Goal: Task Accomplishment & Management: Use online tool/utility

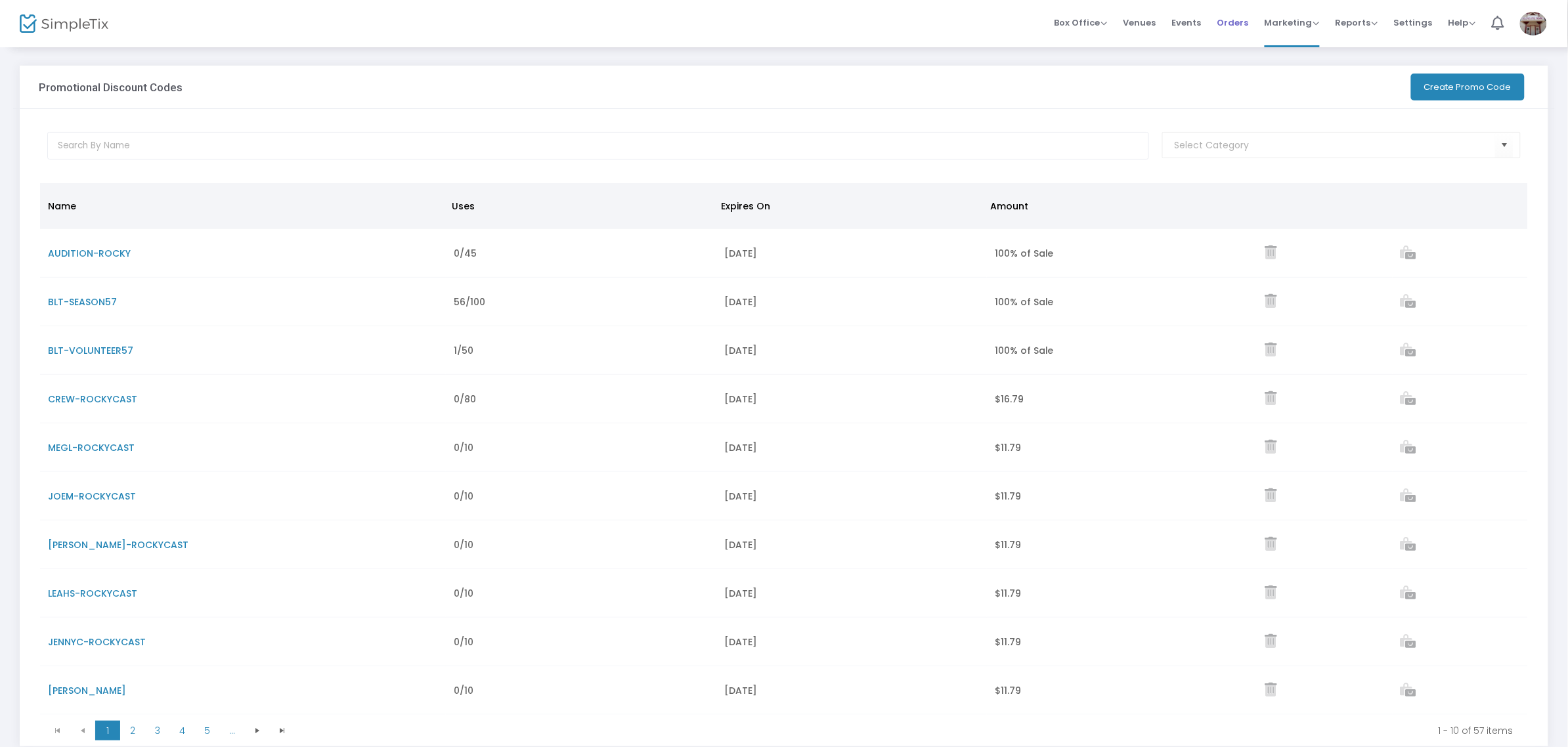
click at [1235, 20] on span "Orders" at bounding box center [1233, 22] width 32 height 34
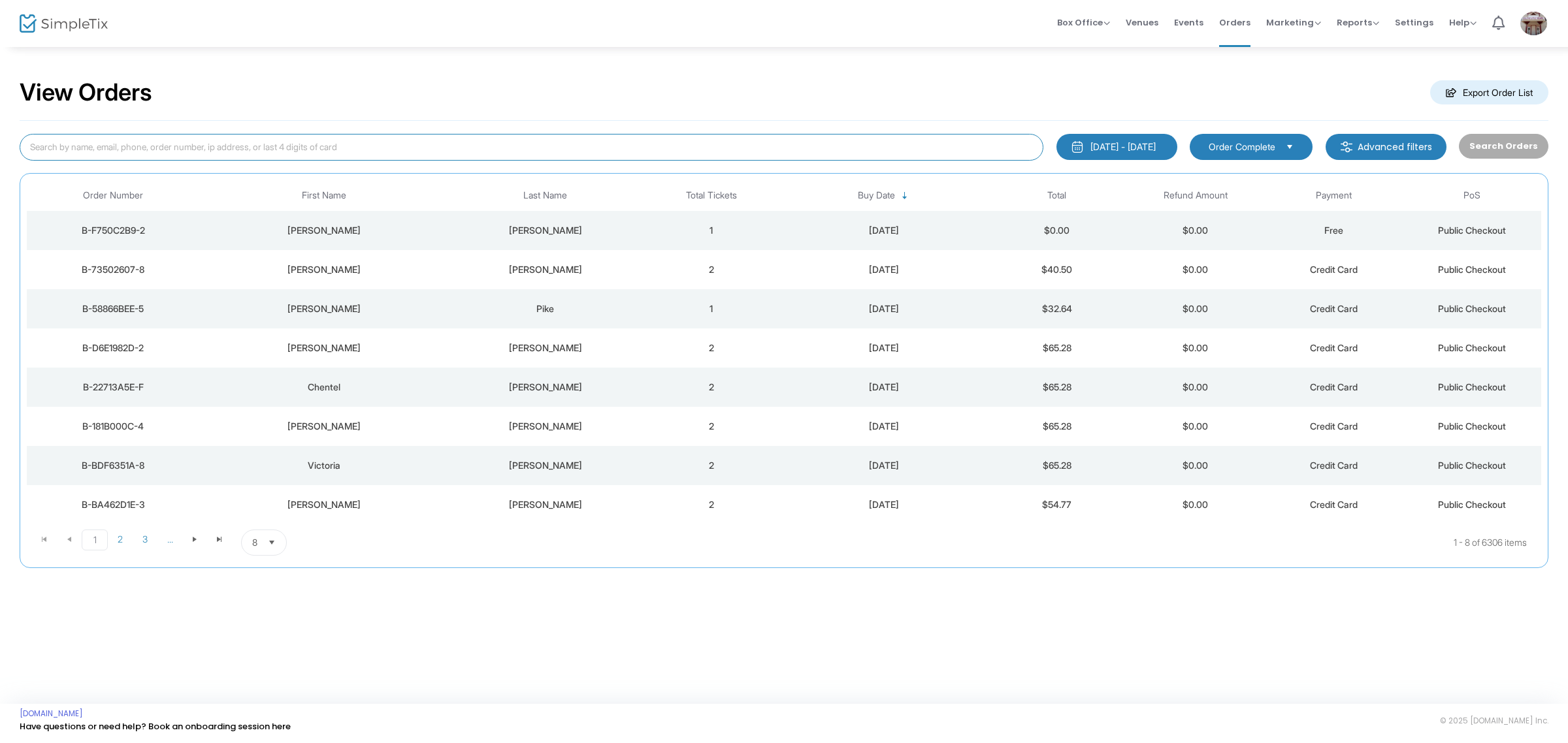
click at [149, 146] on input at bounding box center [532, 147] width 1024 height 27
type input "[PERSON_NAME]"
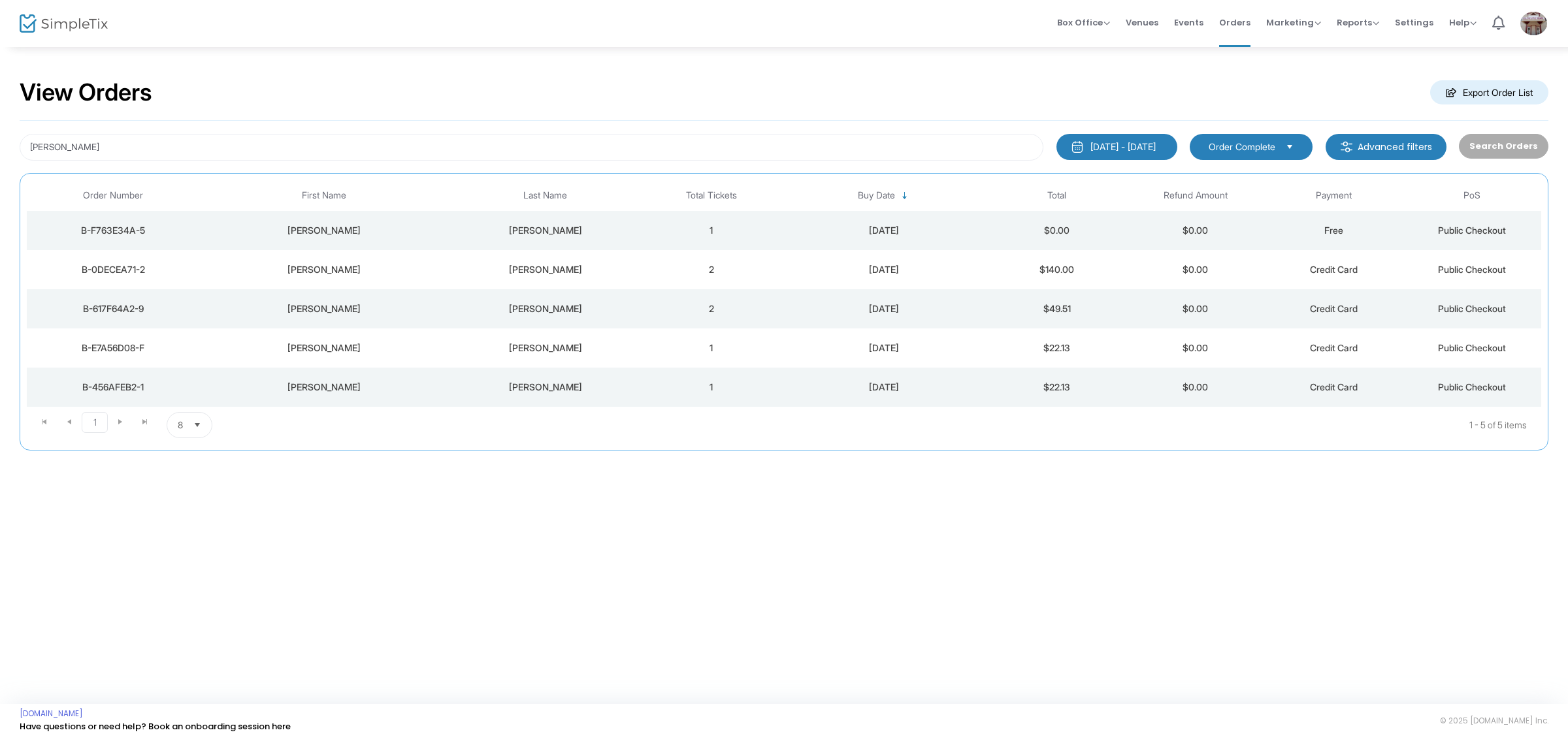
click at [609, 281] on td "[PERSON_NAME]" at bounding box center [546, 270] width 194 height 39
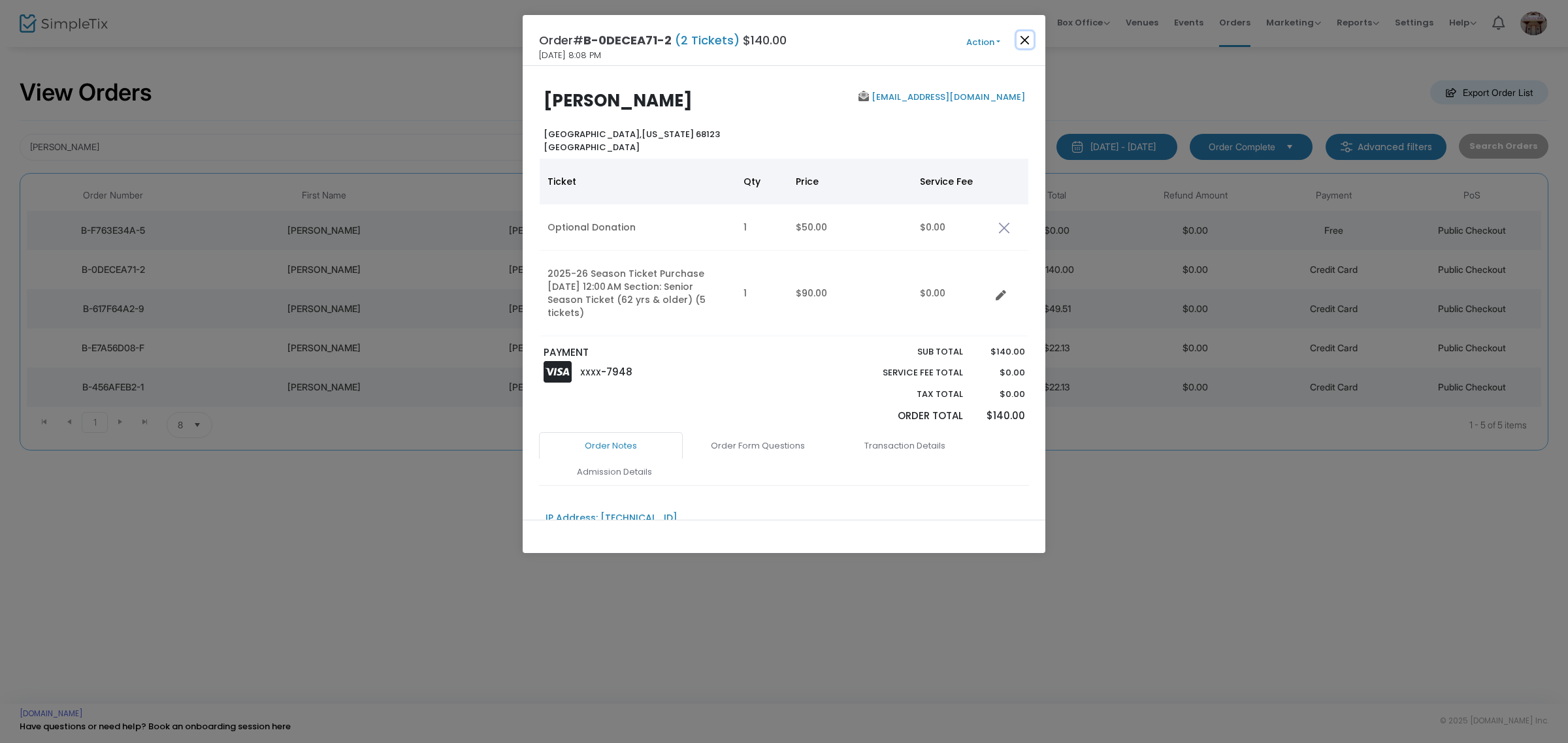
click at [1024, 45] on button "Close" at bounding box center [1025, 40] width 17 height 17
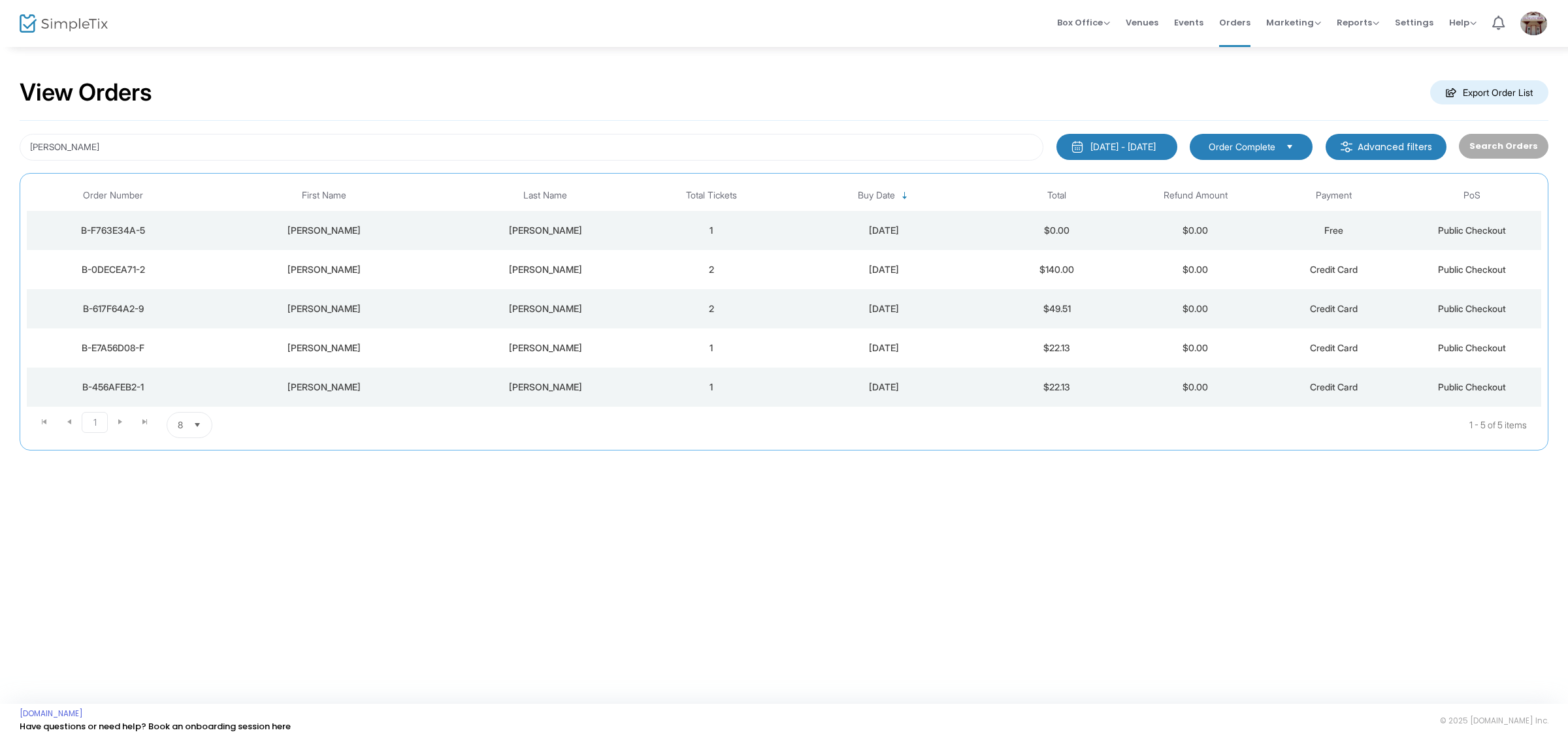
drag, startPoint x: 1181, startPoint y: 475, endPoint x: 1181, endPoint y: 507, distance: 32.0
click at [1181, 507] on div "View Orders Export Order List [PERSON_NAME] [DATE] - [DATE] Last 30 Days [DATE]…" at bounding box center [784, 374] width 1568 height 658
click at [1181, 509] on div "View Orders Export Order List [PERSON_NAME] [DATE] - [DATE] Last 30 Days [DATE]…" at bounding box center [784, 374] width 1568 height 658
click at [1350, 30] on span "Reports Analytics Sales Reports Download" at bounding box center [1358, 22] width 43 height 33
click at [1356, 18] on span "Reports" at bounding box center [1358, 22] width 43 height 12
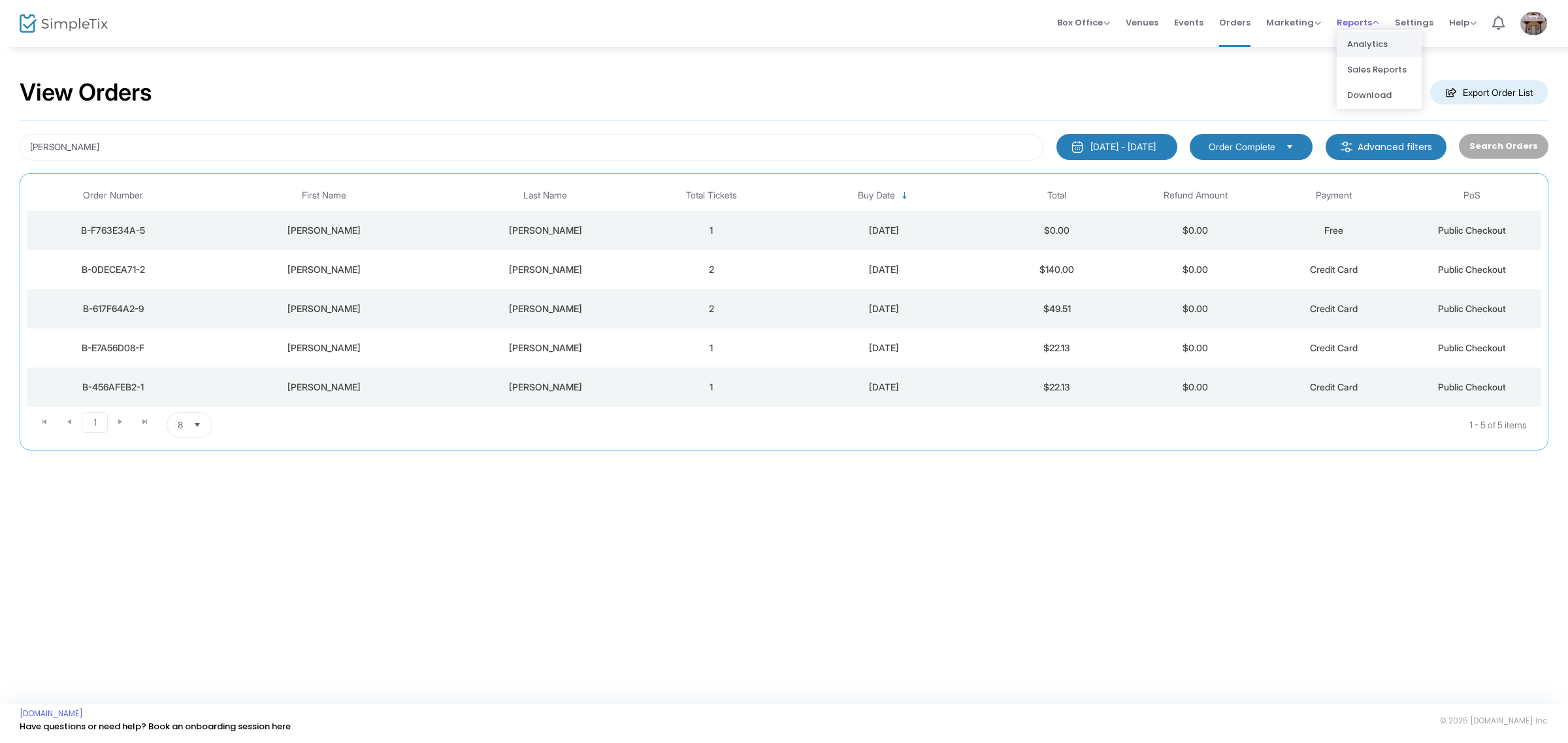
click at [1360, 39] on li "Analytics" at bounding box center [1379, 45] width 85 height 26
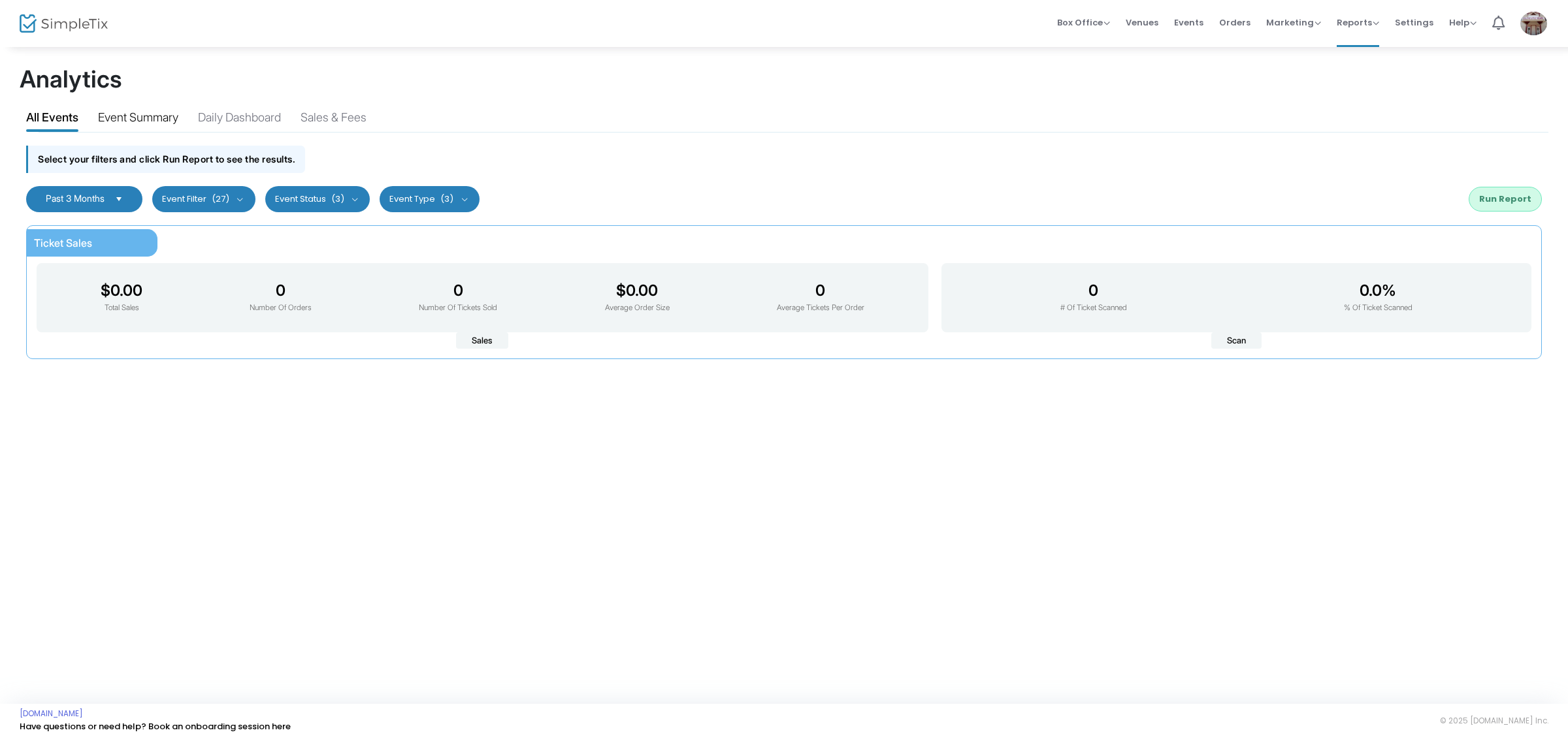
click at [141, 117] on div "Event Summary" at bounding box center [138, 120] width 81 height 23
click at [221, 114] on div "Daily Dashboard" at bounding box center [242, 120] width 83 height 23
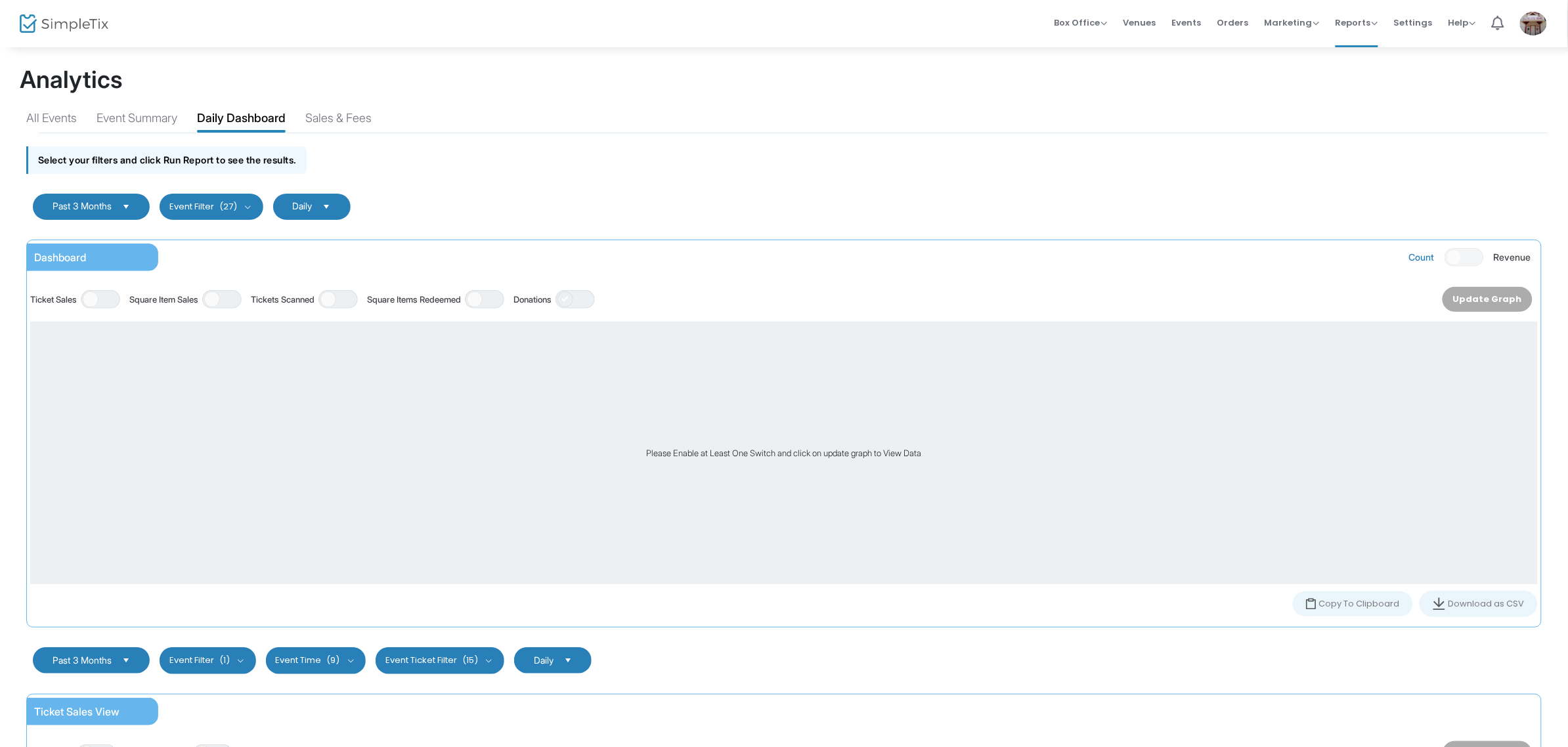
click at [573, 296] on span at bounding box center [565, 299] width 16 height 16
click at [1481, 301] on button "Update Graph" at bounding box center [1490, 299] width 82 height 25
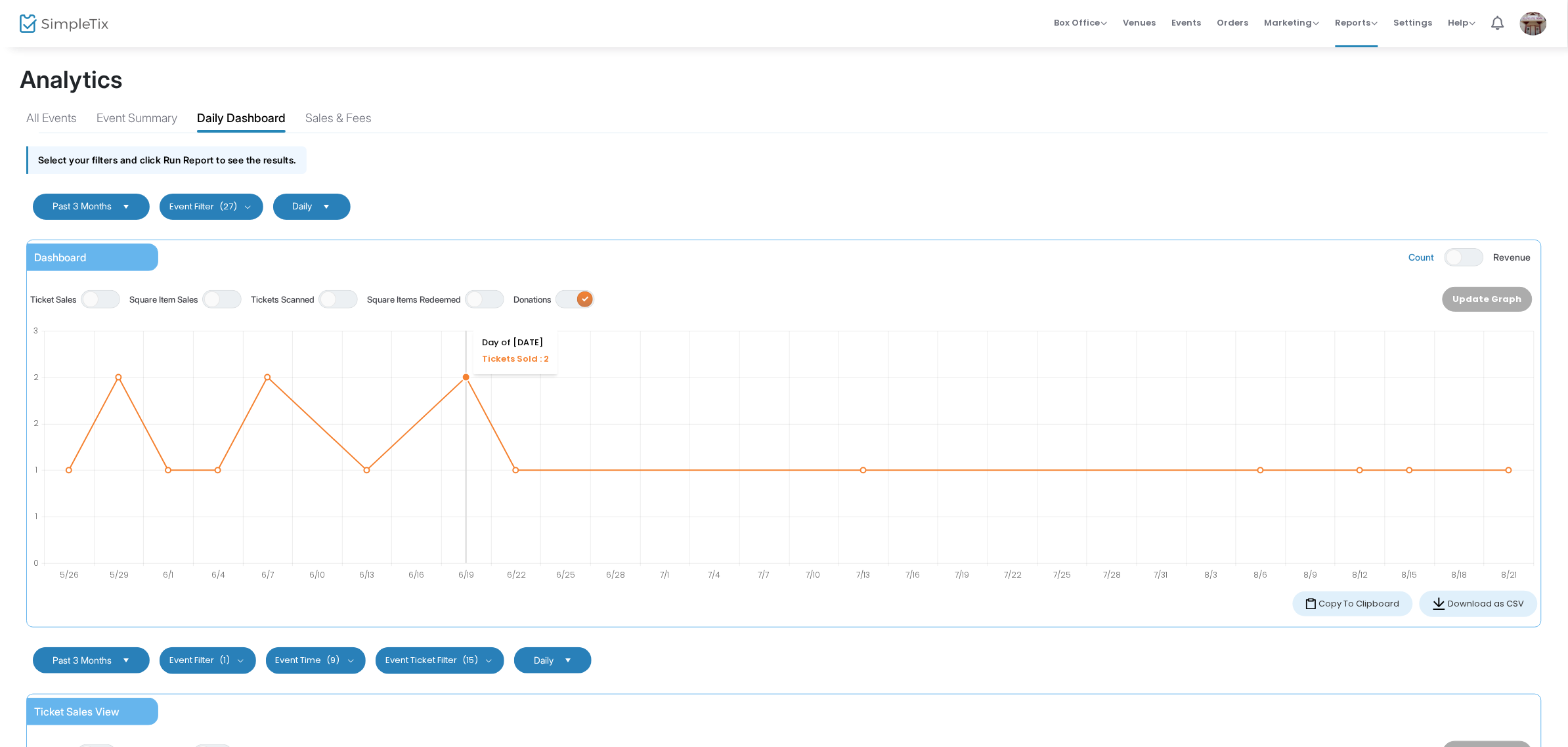
click at [464, 376] on circle at bounding box center [466, 377] width 8 height 8
click at [518, 475] on circle at bounding box center [515, 470] width 8 height 8
click at [1467, 602] on button "Download as CSV" at bounding box center [1478, 604] width 118 height 26
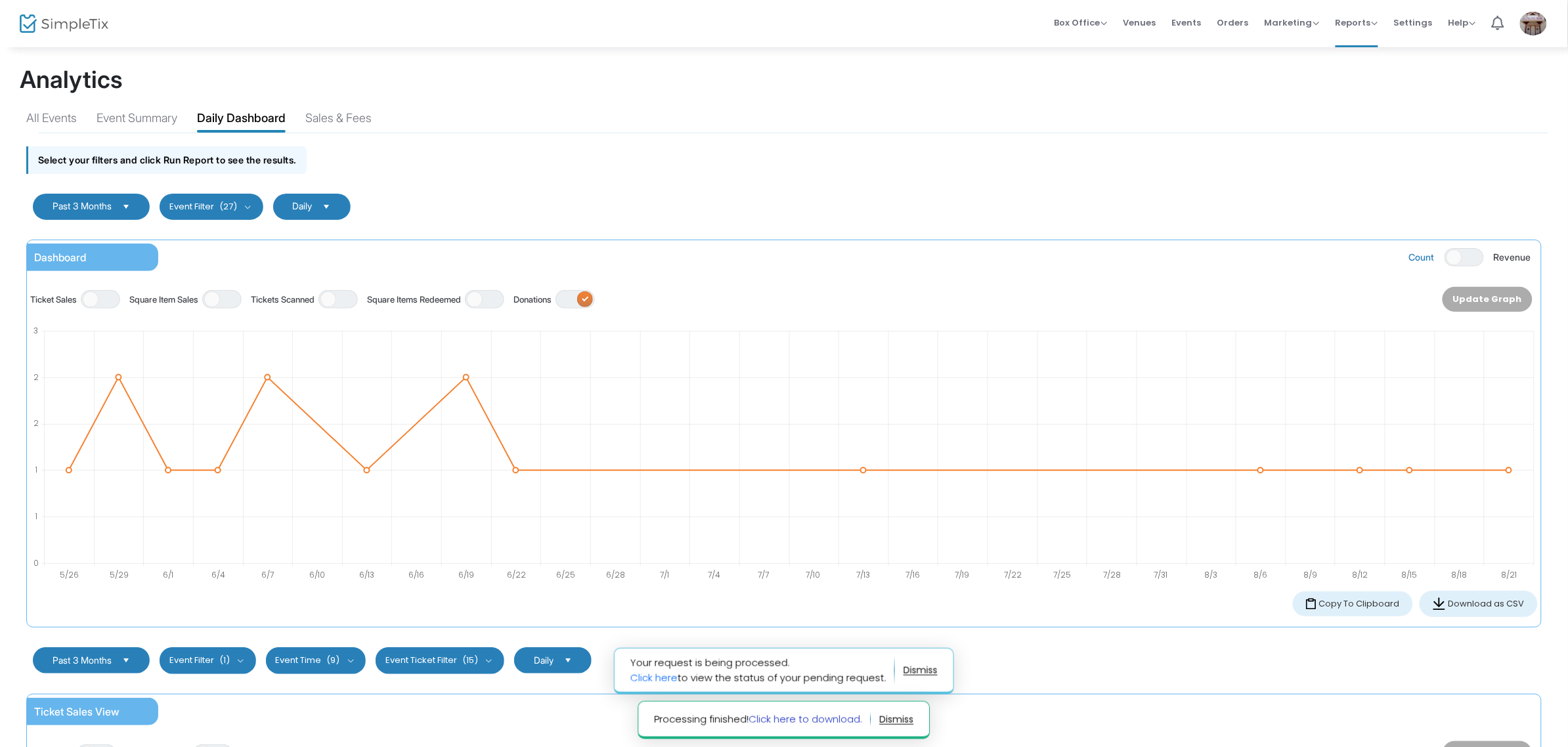
click at [829, 719] on link "Click here to download." at bounding box center [806, 719] width 114 height 14
